Goal: Task Accomplishment & Management: Complete application form

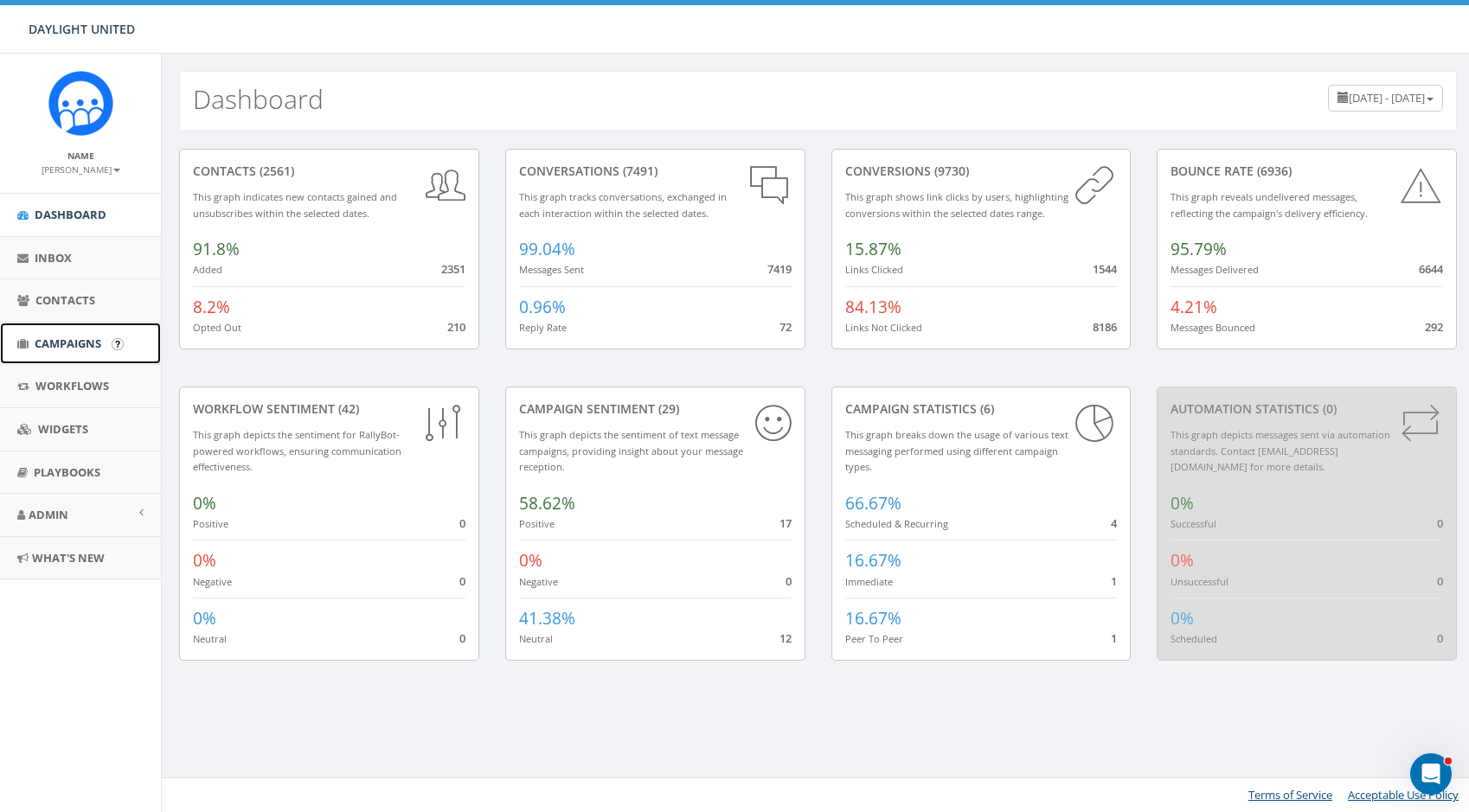
click at [62, 336] on span "Campaigns" at bounding box center [67, 343] width 66 height 16
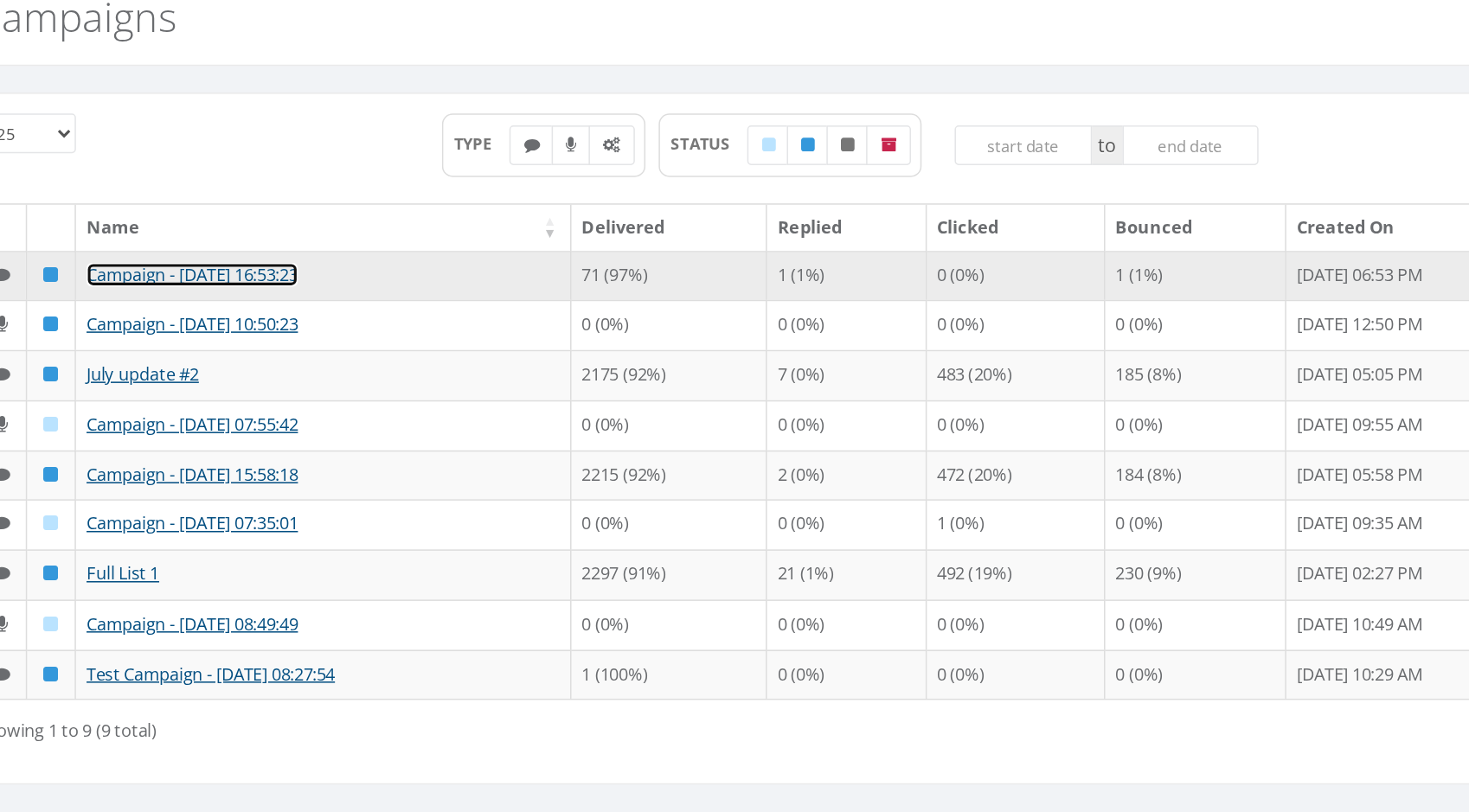
click at [363, 269] on link "Campaign - 08/13/2025, 16:53:23" at bounding box center [333, 268] width 138 height 16
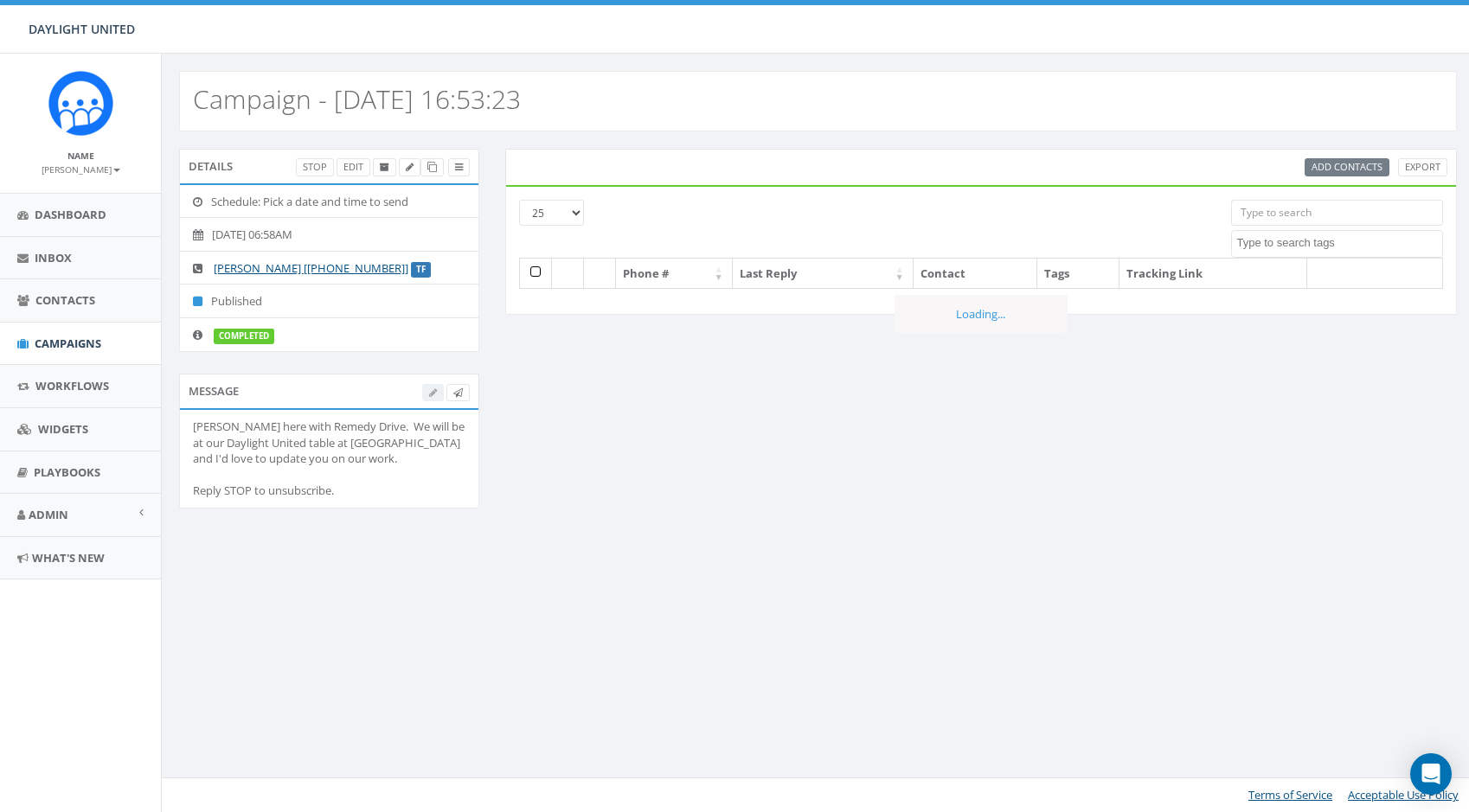
select select
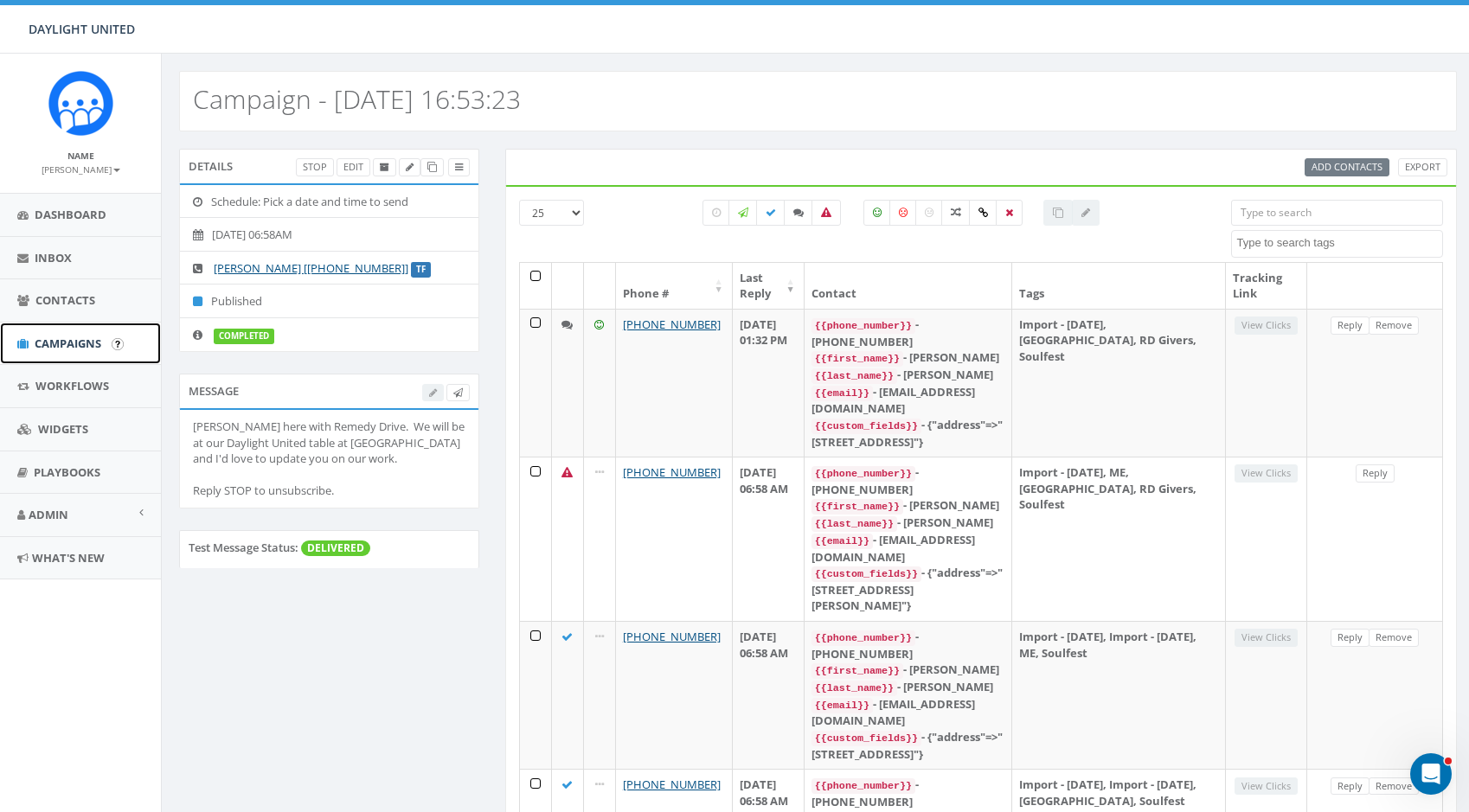
click at [78, 338] on span "Campaigns" at bounding box center [67, 343] width 66 height 16
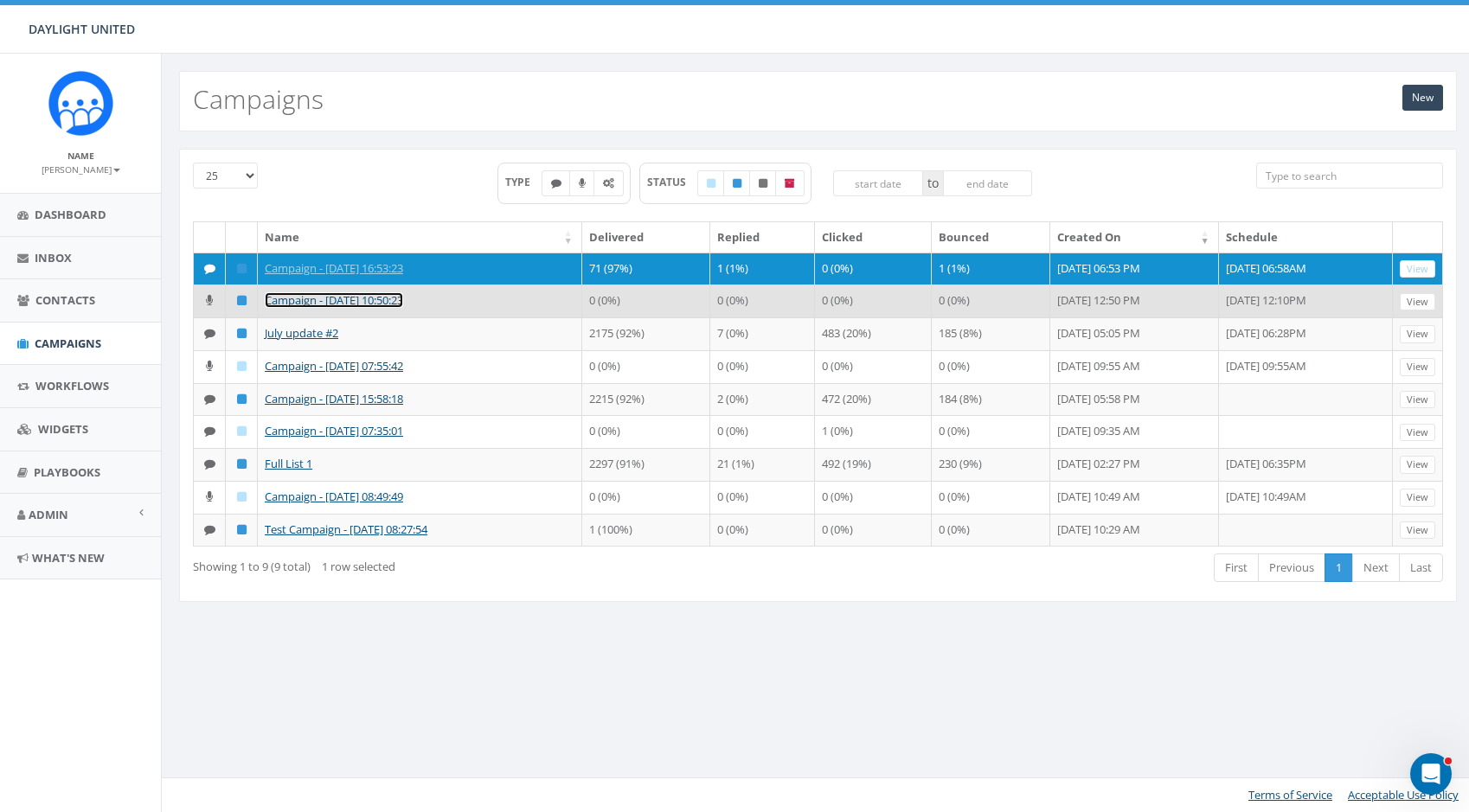
click at [369, 303] on link "Campaign - 07/29/2025, 10:50:23" at bounding box center [333, 300] width 138 height 16
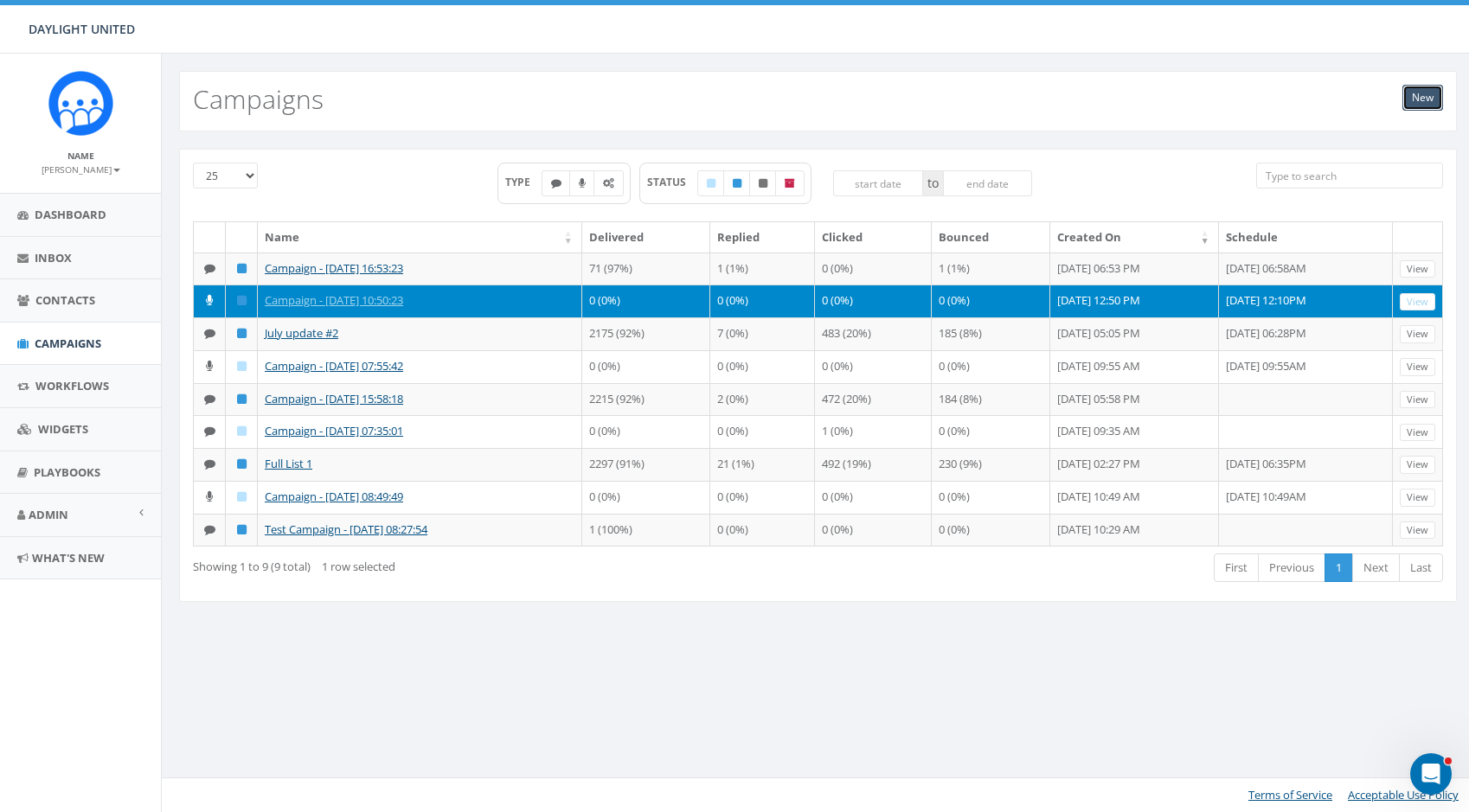
click at [1425, 95] on link "New" at bounding box center [1422, 98] width 41 height 26
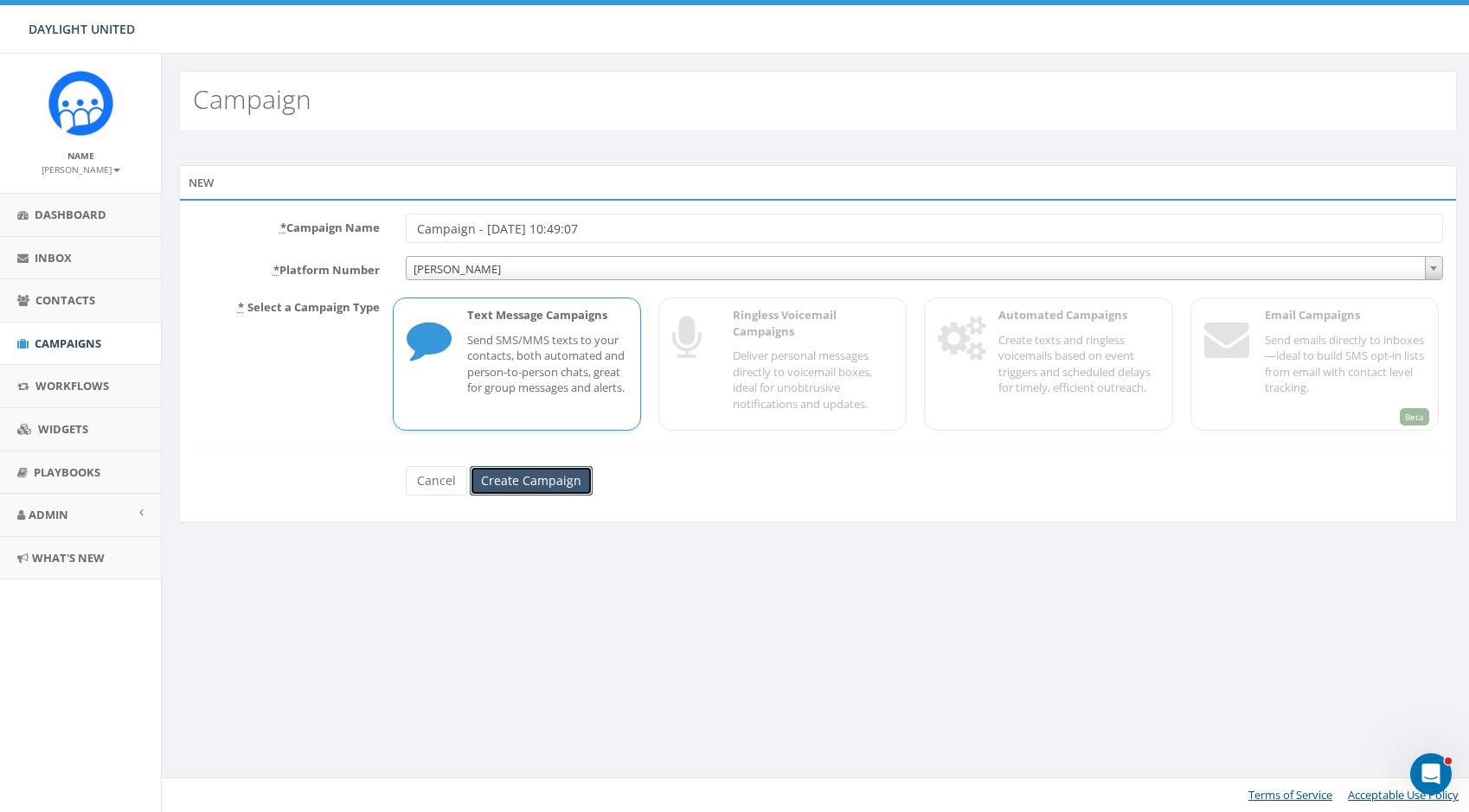
click at [536, 478] on input "Create Campaign" at bounding box center [531, 480] width 123 height 29
